Goal: Information Seeking & Learning: Learn about a topic

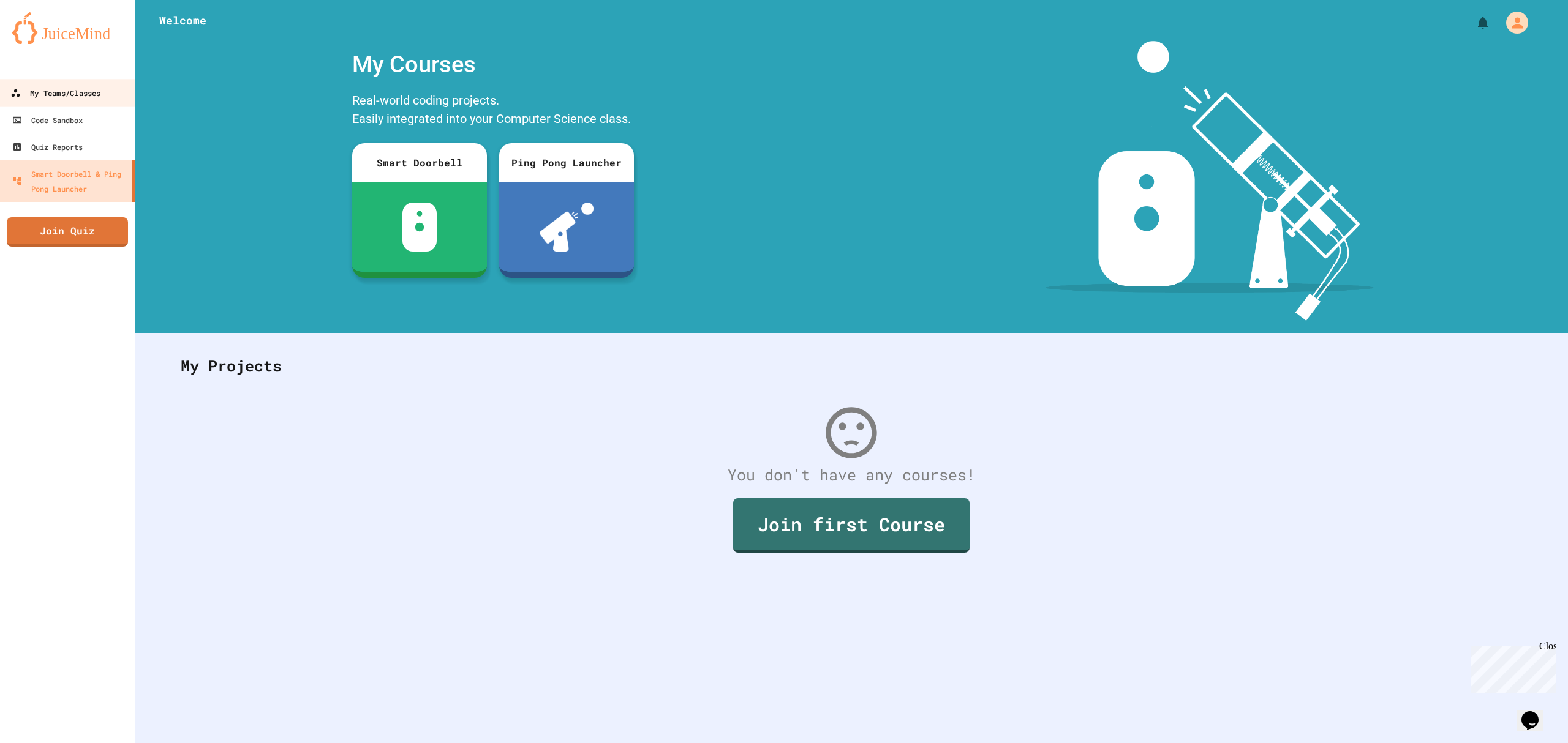
click at [86, 89] on div "My Teams/Classes" at bounding box center [56, 94] width 90 height 16
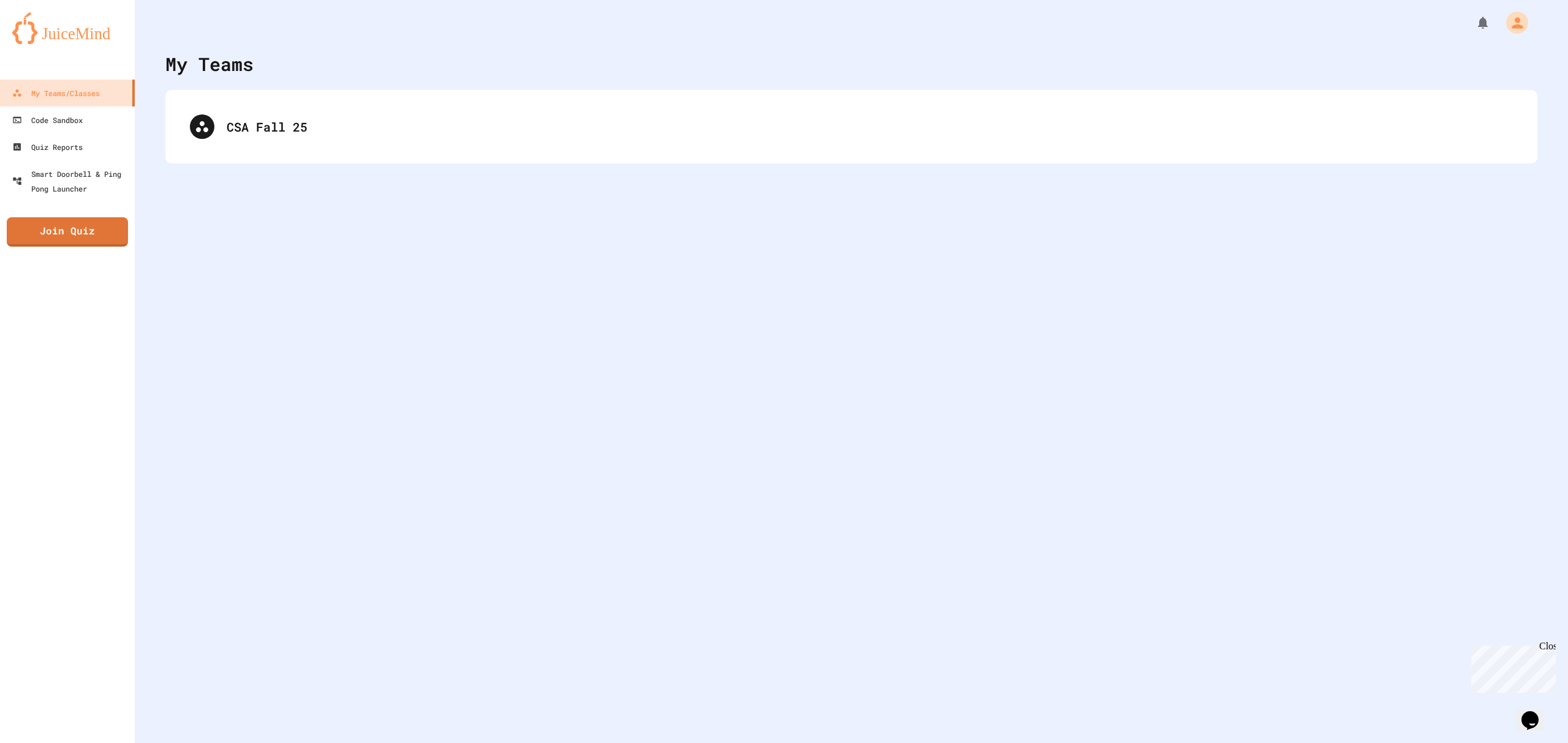
click at [265, 106] on div "CSA Fall 25" at bounding box center [851, 127] width 1347 height 49
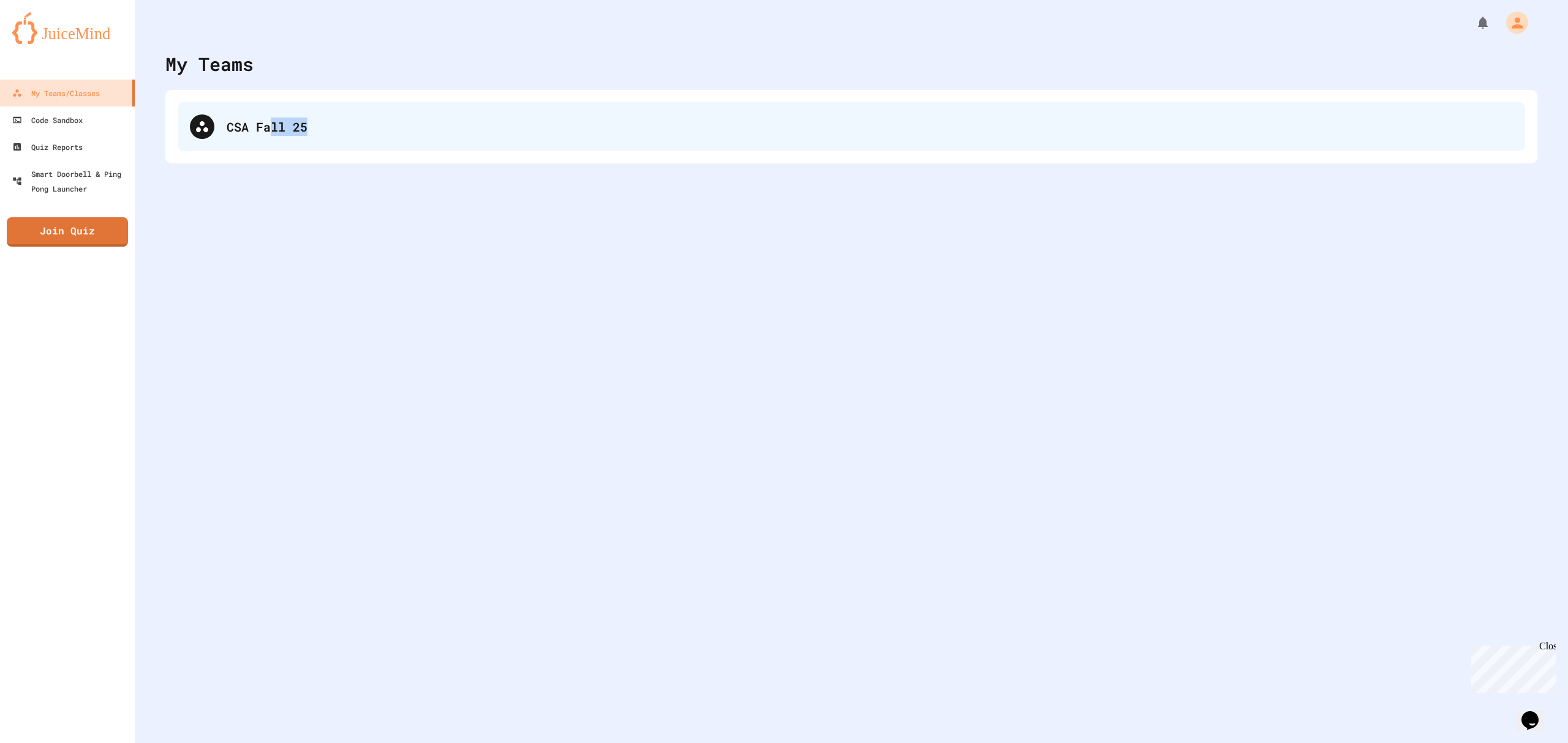
click at [273, 121] on div "CSA Fall 25" at bounding box center [851, 127] width 1347 height 49
click at [271, 123] on div "CSA Fall 25" at bounding box center [870, 126] width 1286 height 19
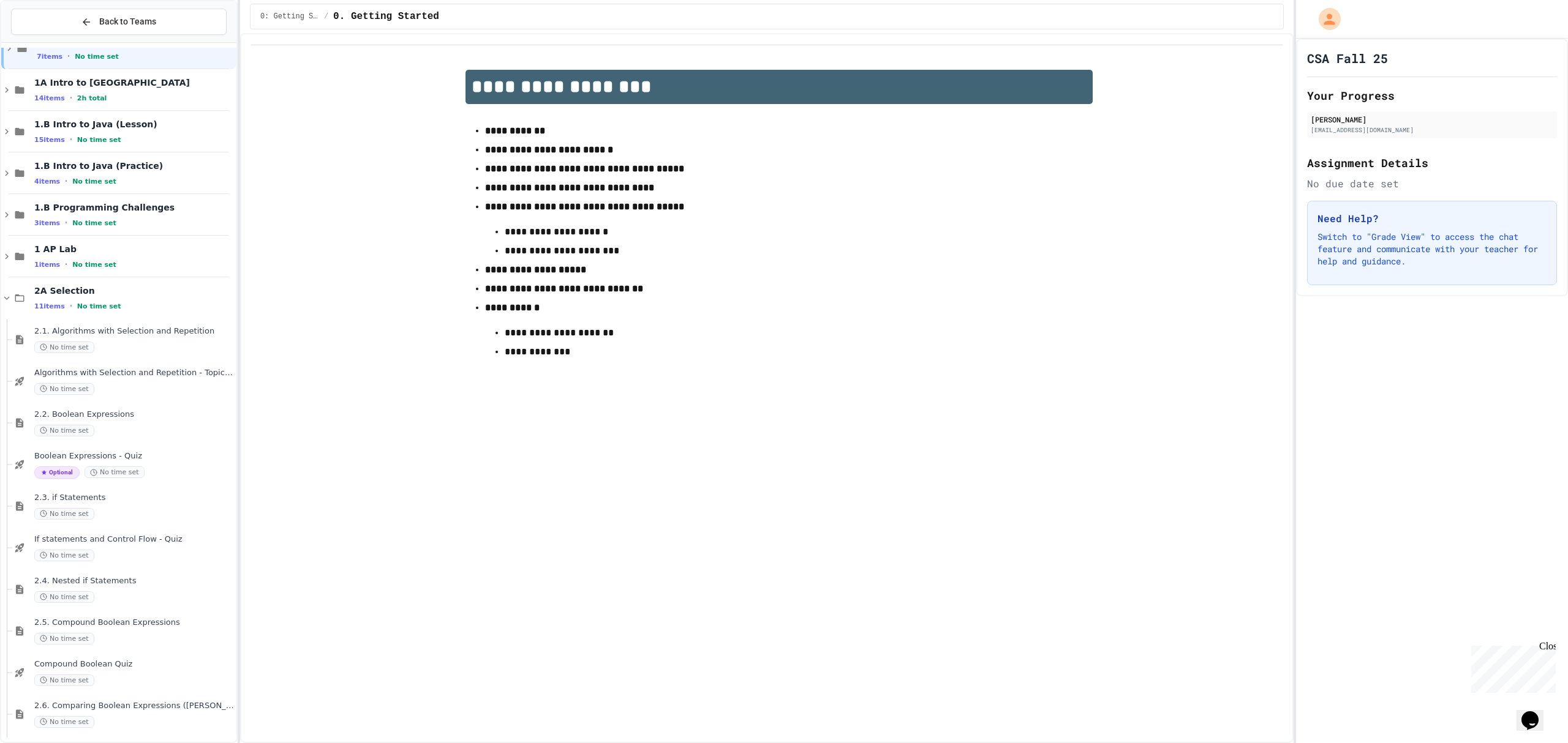
scroll to position [115, 0]
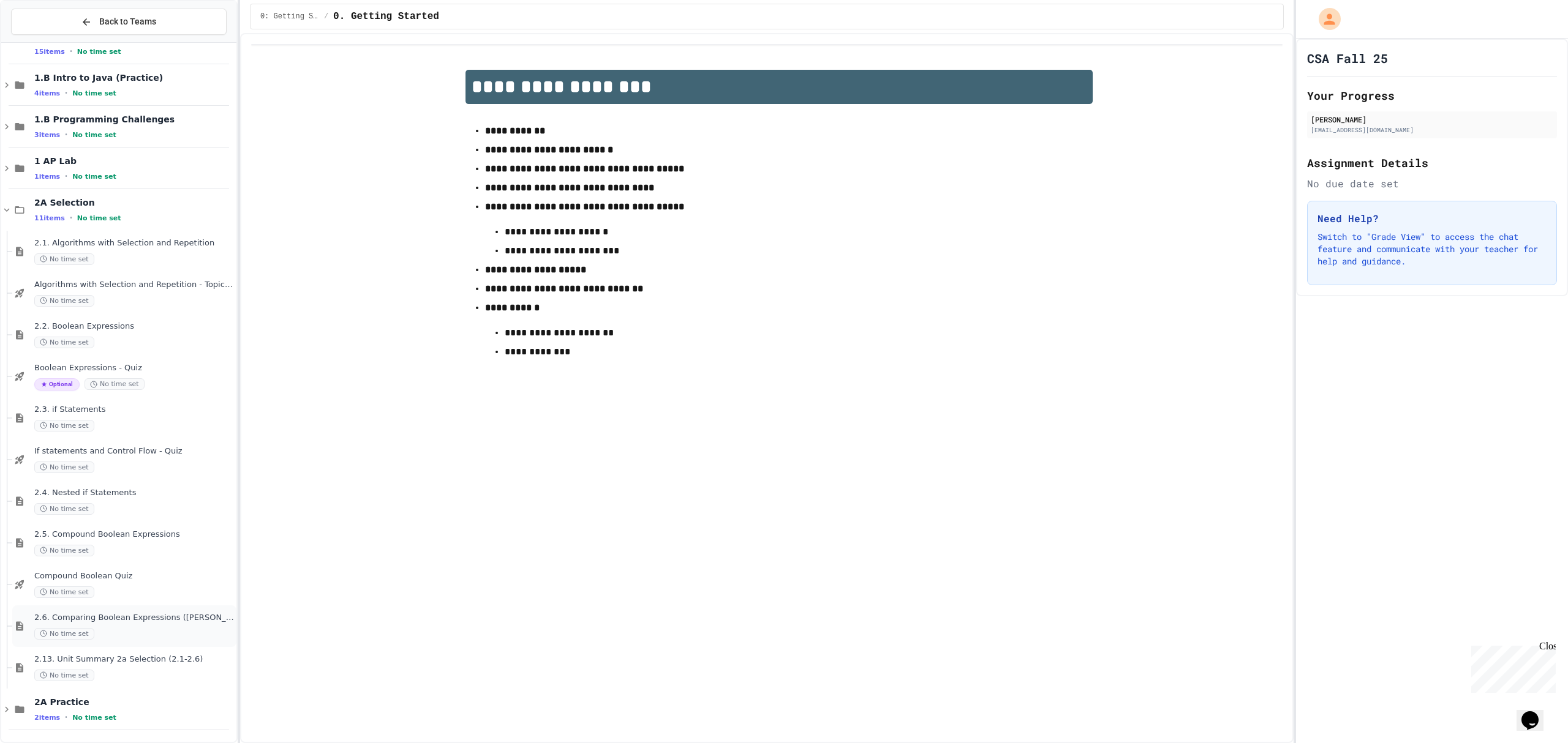
click at [128, 618] on span "2.6. Comparing Boolean Expressions ([PERSON_NAME] Laws)" at bounding box center [134, 618] width 200 height 11
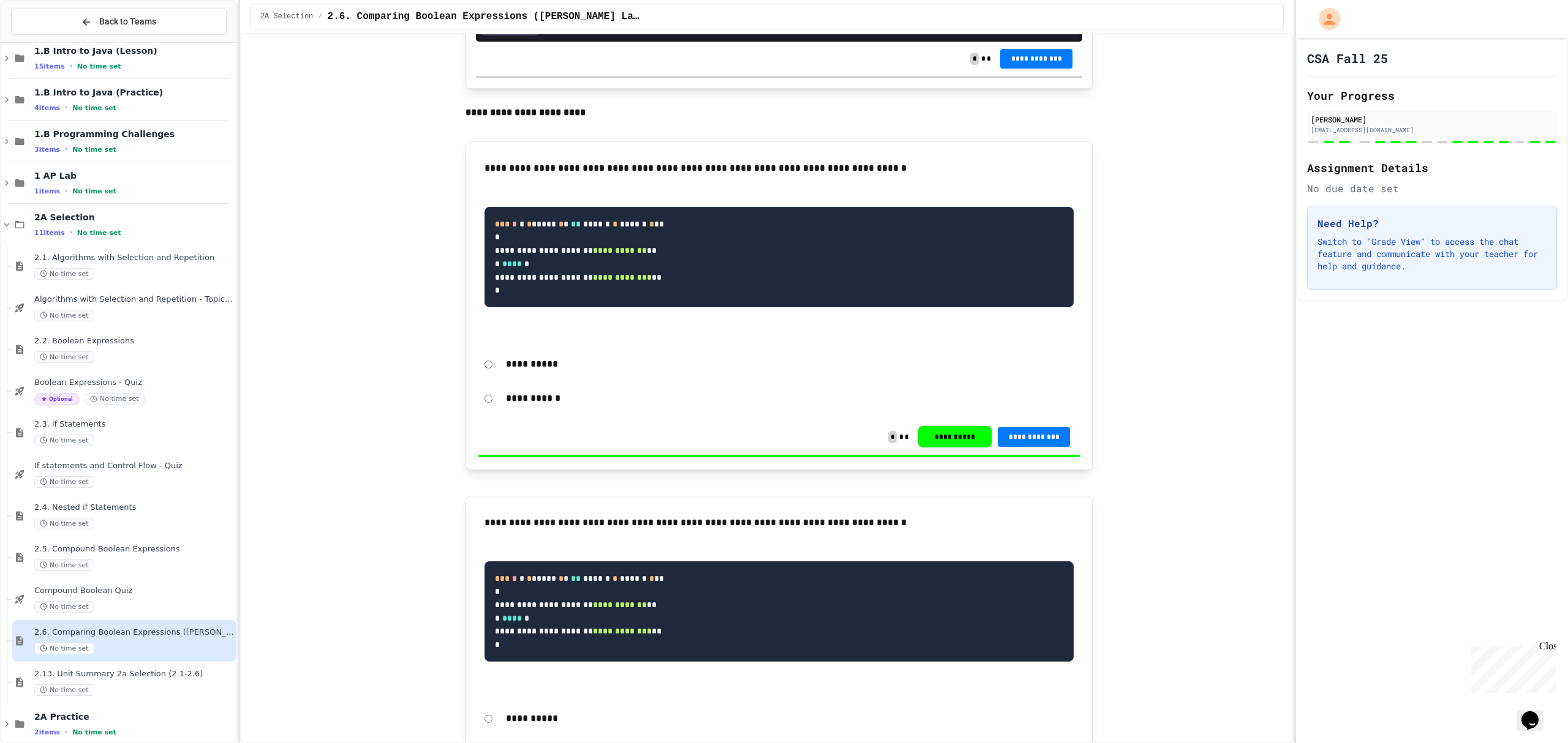
scroll to position [2121, 0]
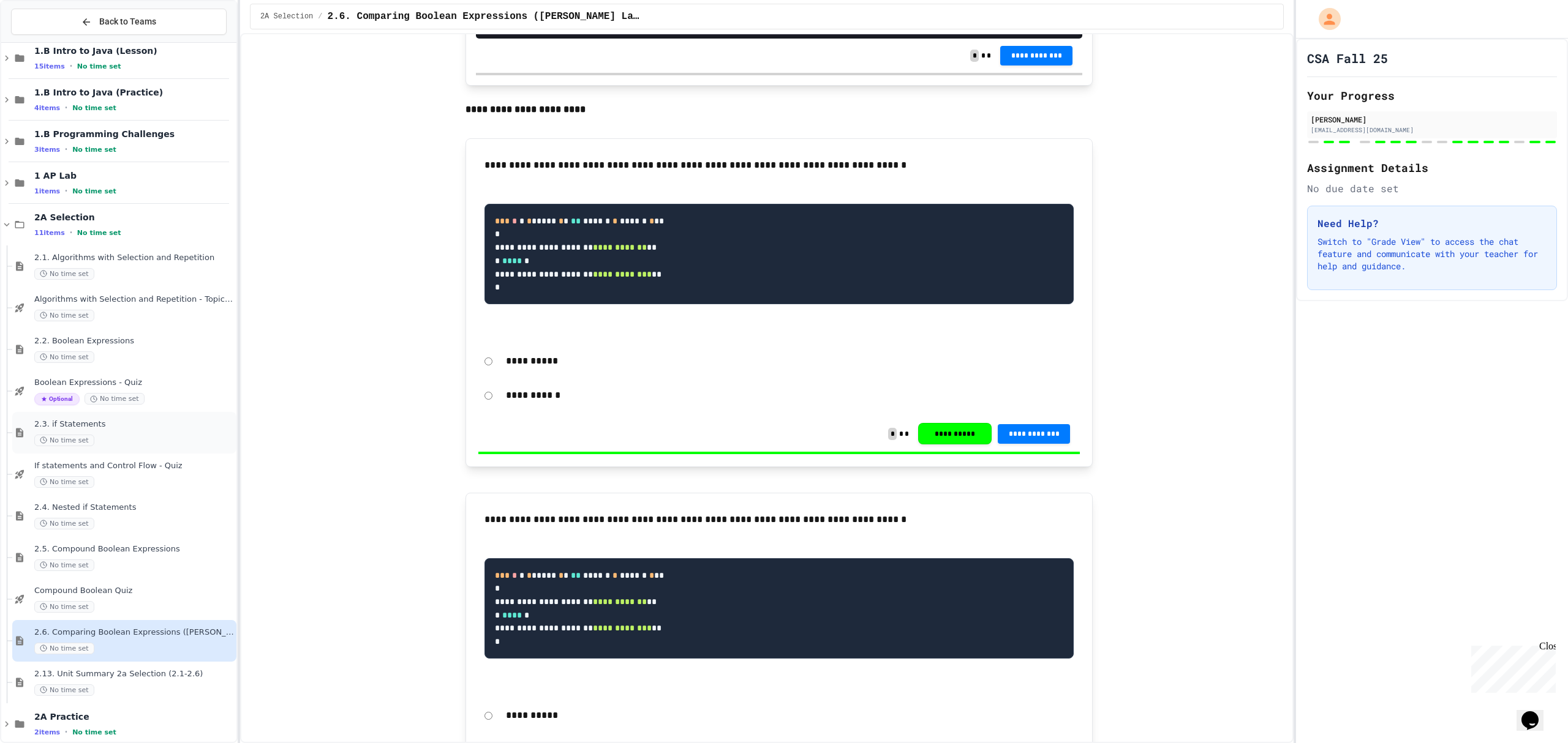
click at [101, 429] on span "2.3. if Statements" at bounding box center [134, 424] width 200 height 11
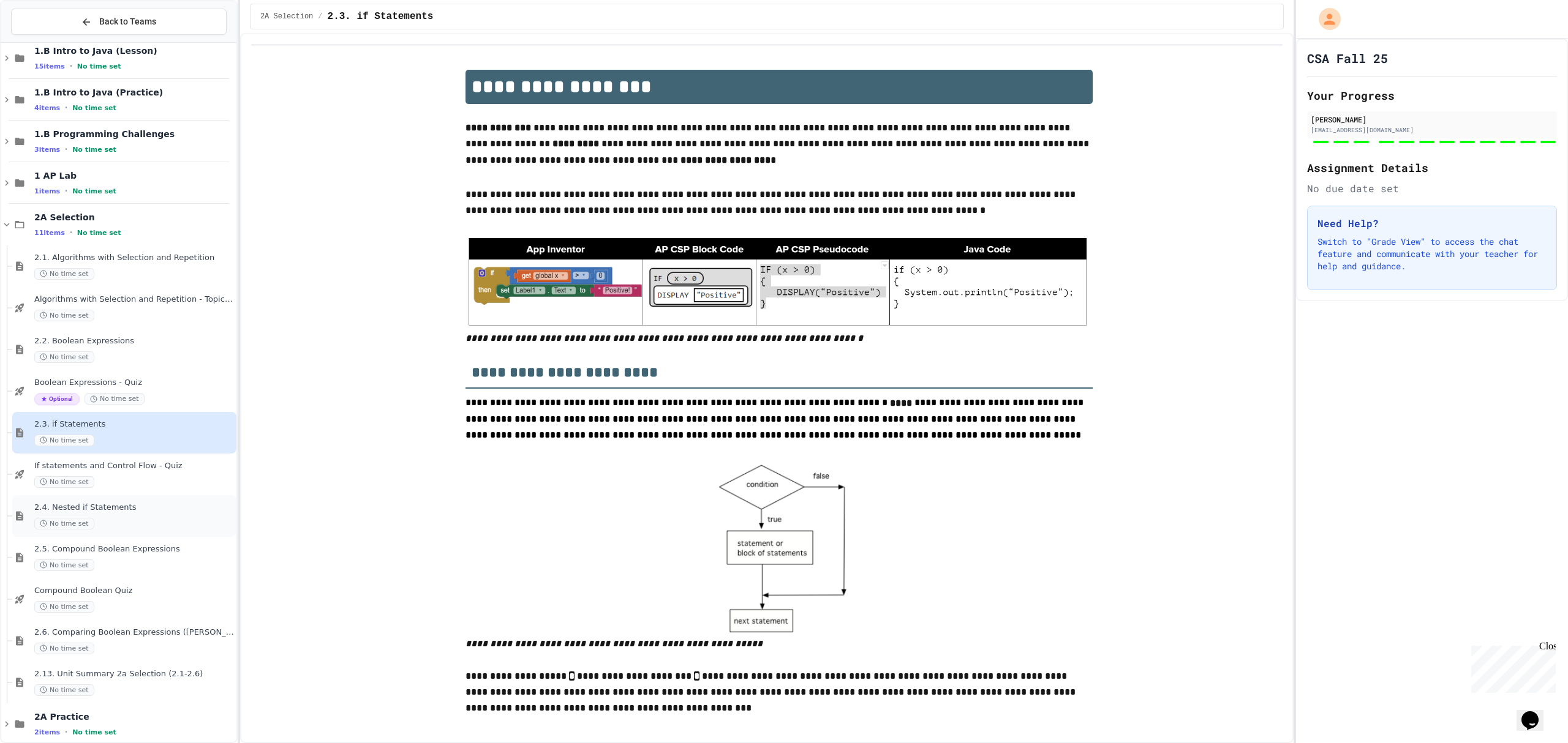
type input "**********"
click at [157, 506] on span "2.4. Nested if Statements" at bounding box center [134, 507] width 200 height 11
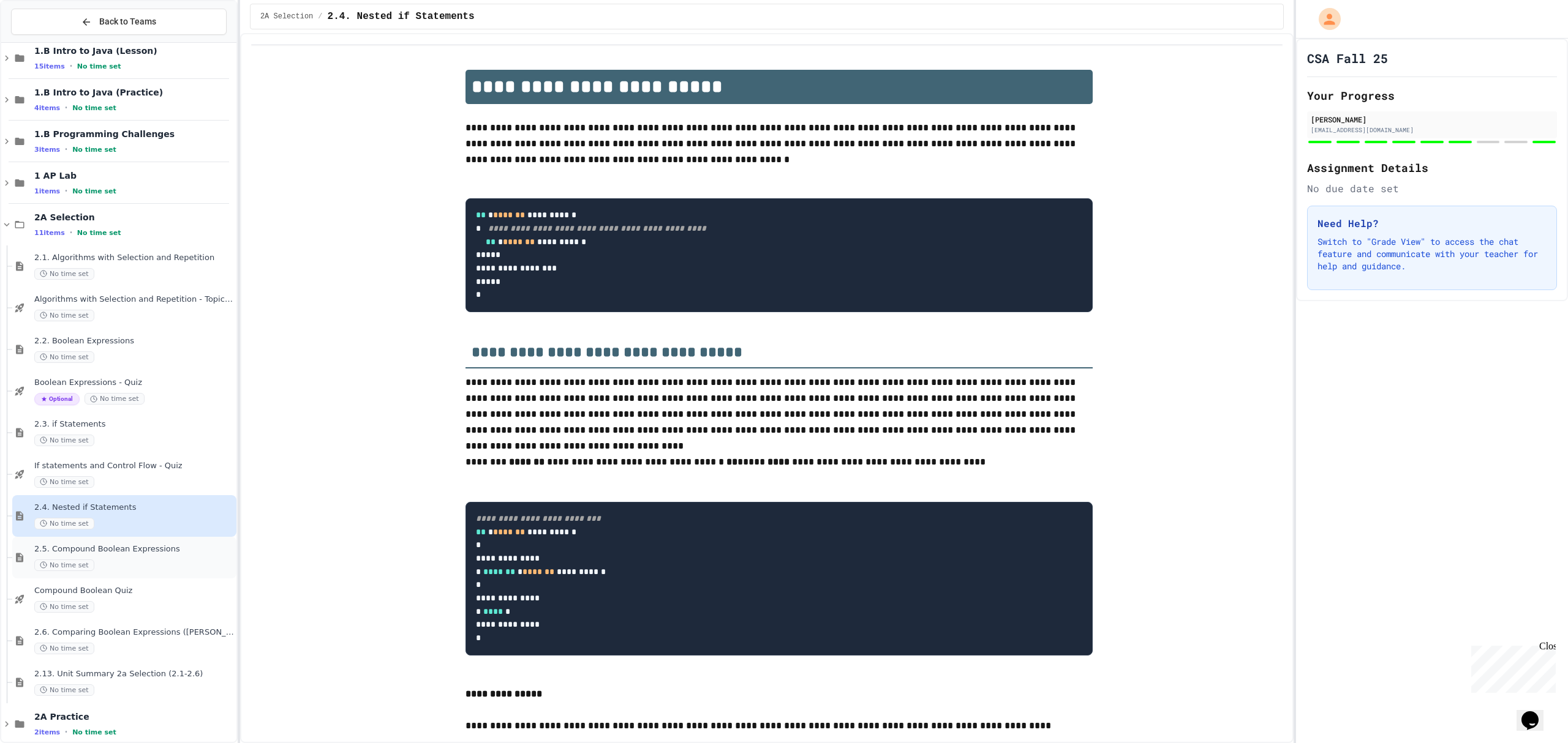
click at [155, 553] on span "2.5. Compound Boolean Expressions" at bounding box center [134, 549] width 200 height 11
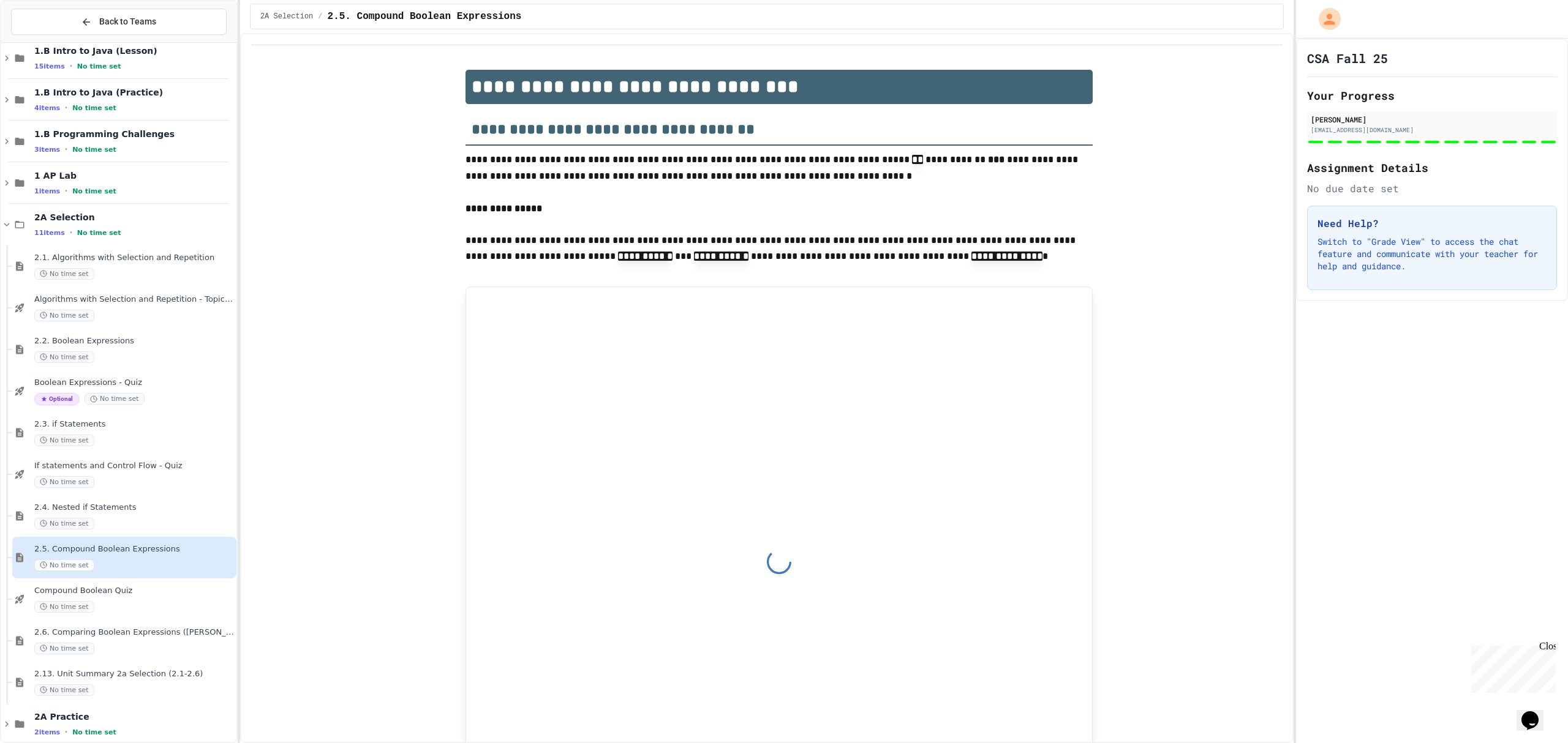
type input "*****"
type input "****"
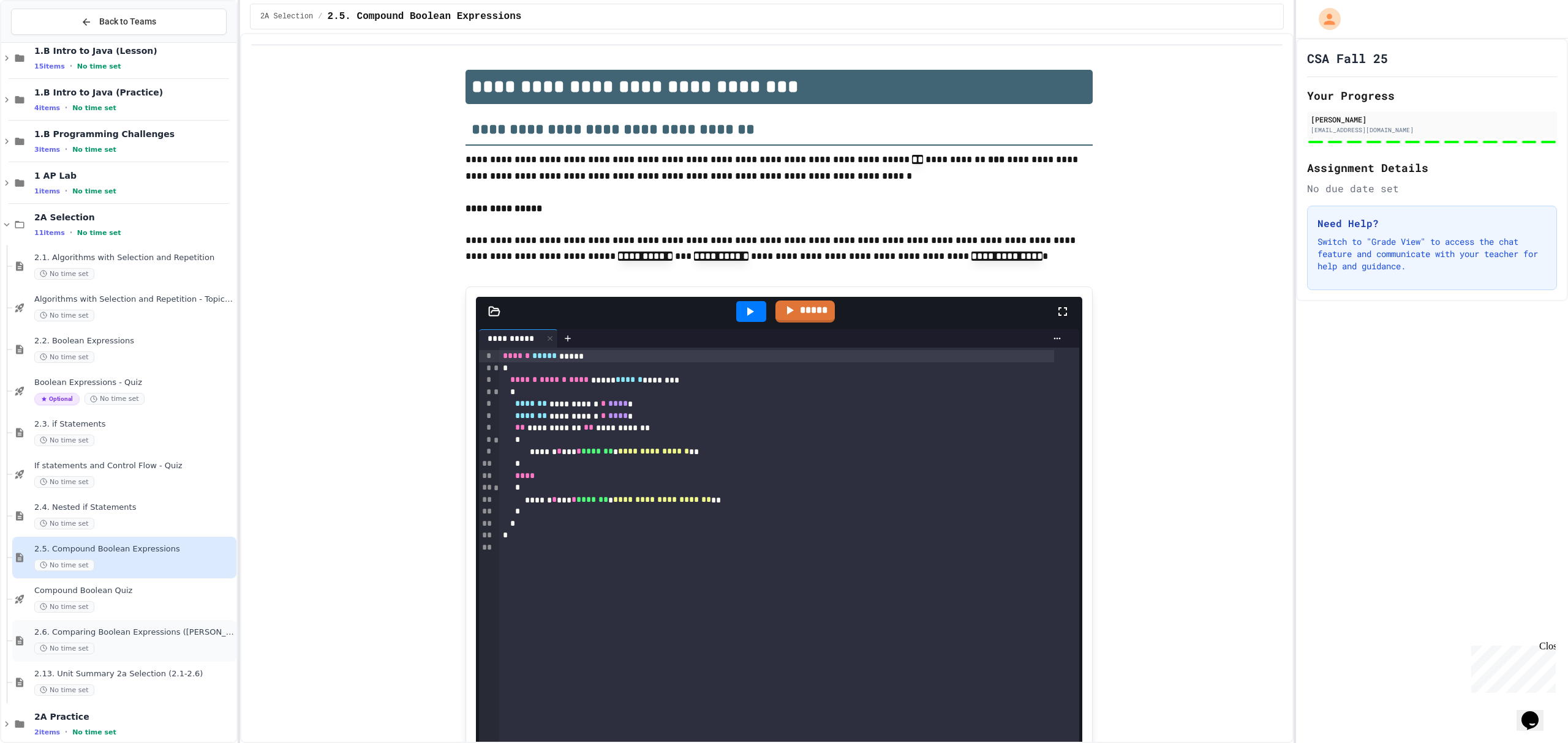
click at [157, 622] on div "2.6. Comparing Boolean Expressions ([PERSON_NAME] Laws) No time set" at bounding box center [124, 640] width 224 height 42
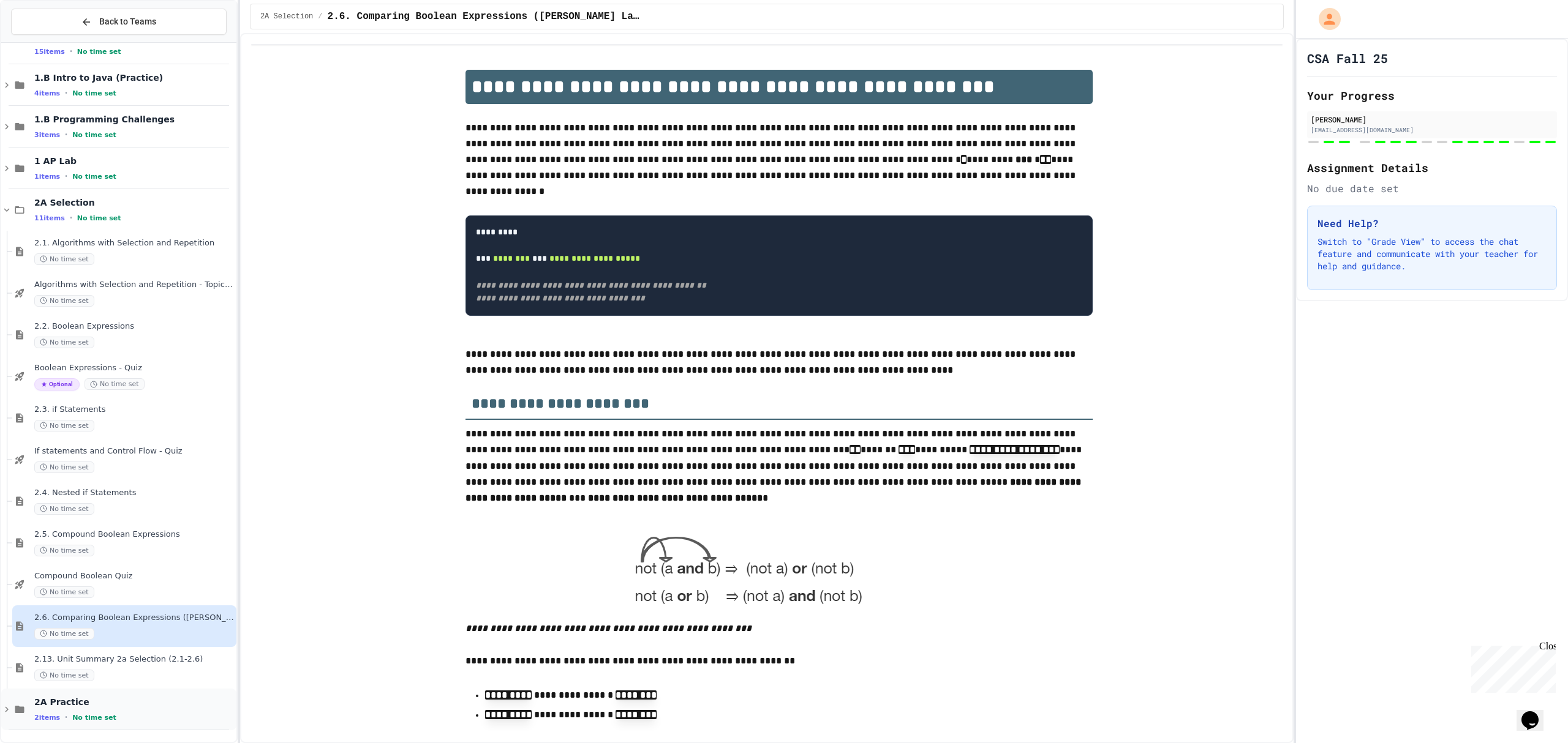
click at [156, 695] on div "2A Practice 2 items • No time set" at bounding box center [118, 709] width 235 height 42
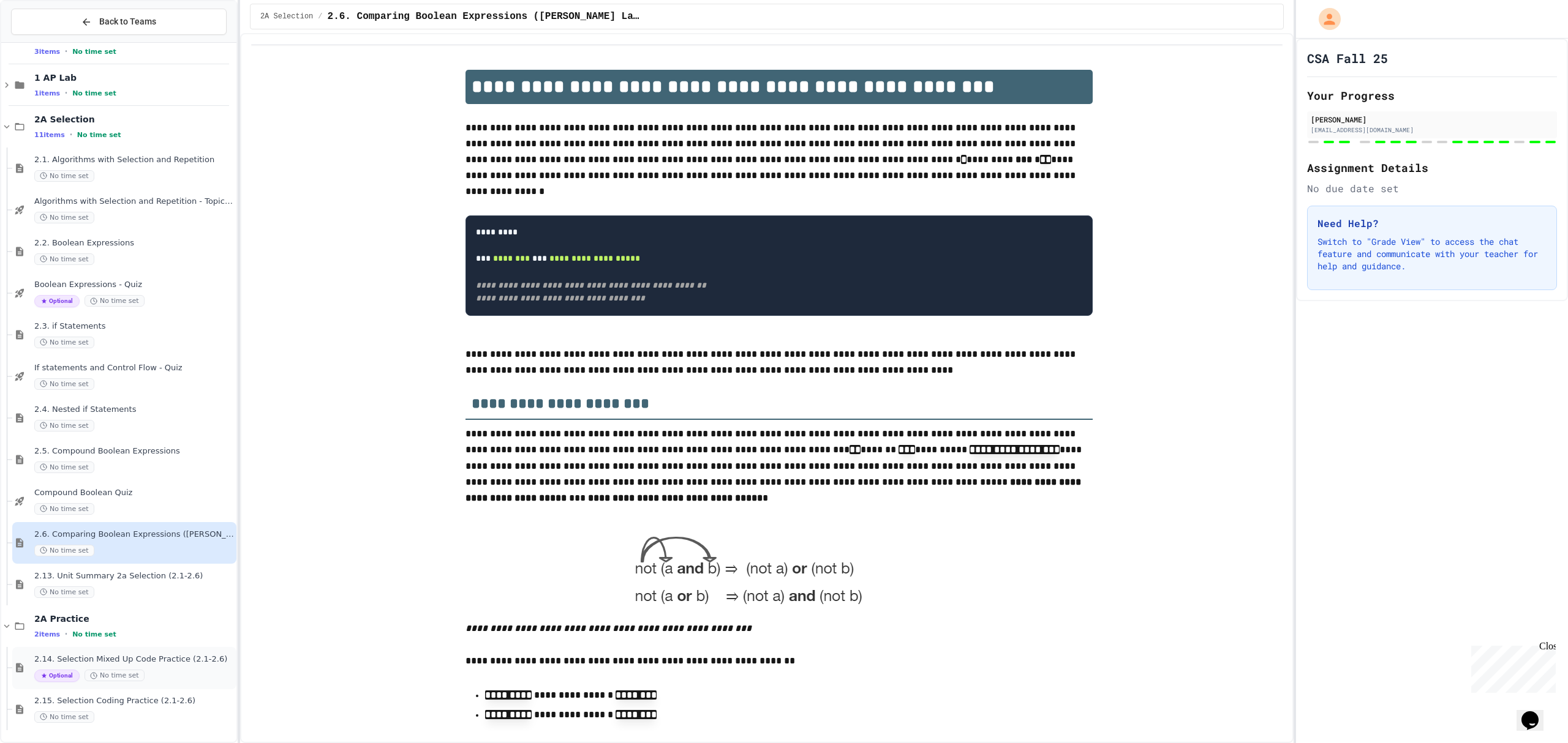
click at [159, 679] on div "Optional No time set" at bounding box center [134, 676] width 200 height 13
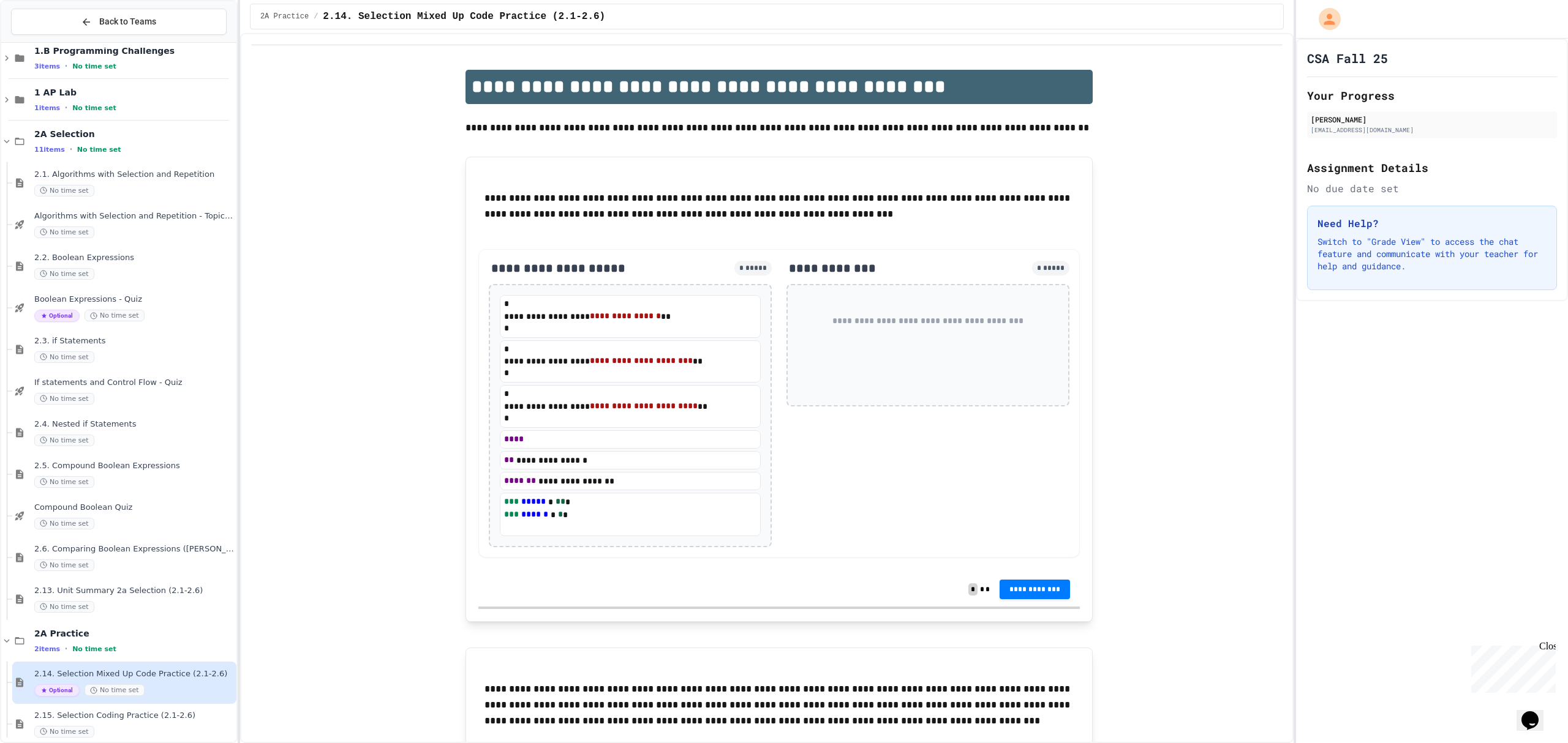
click at [168, 698] on div at bounding box center [118, 300] width 235 height 874
